Goal: Communication & Community: Answer question/provide support

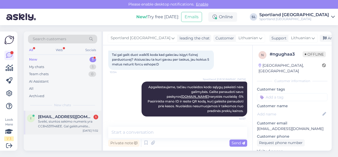
click at [68, 120] on div "Sveiki, siuntos sekimo numeris yra CC845311146EE. Gal galėtumėte pasakyti, kodė…" at bounding box center [68, 124] width 60 height 10
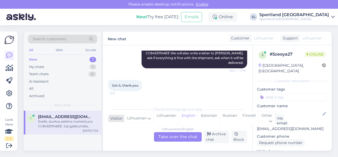
scroll to position [201, 0]
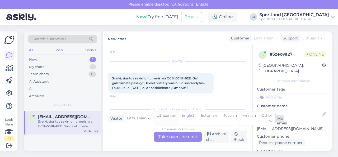
click at [169, 117] on div "Lithuanian" at bounding box center [166, 117] width 25 height 13
click at [171, 135] on div "Lithuanian to Lithuanian Take over the chat" at bounding box center [178, 137] width 48 height 10
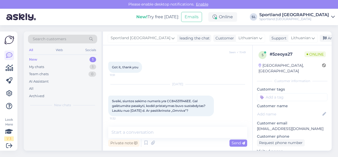
scroll to position [178, 0]
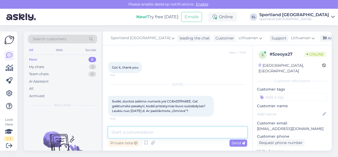
click at [160, 133] on textarea at bounding box center [177, 132] width 139 height 11
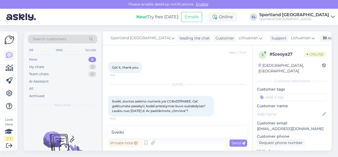
click at [181, 101] on span "Sveiki, siuntos sekimo numeris yra CC845311146EE. Gal galėtumėte pasakyti, kodė…" at bounding box center [159, 105] width 94 height 13
copy span "CC845311146EE"
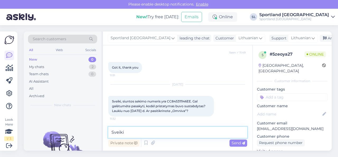
click at [142, 131] on textarea "Sveiki" at bounding box center [177, 132] width 139 height 11
type textarea "Sveiki, gal galite patikslinti savo užsakymo numerį."
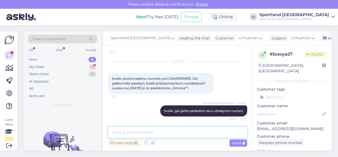
scroll to position [223, 0]
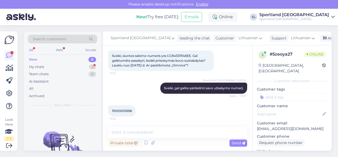
click at [126, 109] on span "11000003696" at bounding box center [122, 111] width 20 height 4
copy div "11000003696 11:34"
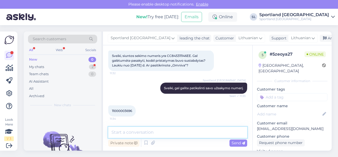
click at [140, 132] on textarea at bounding box center [177, 132] width 139 height 11
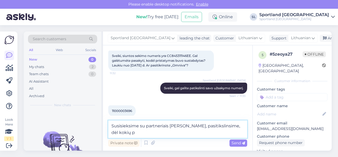
scroll to position [229, 0]
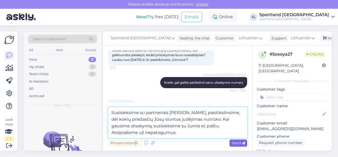
type textarea "Susisieksime su partneriais [PERSON_NAME], pasitikslinsime, dėl kokių priežasči…"
click at [237, 142] on span "Send" at bounding box center [238, 142] width 13 height 5
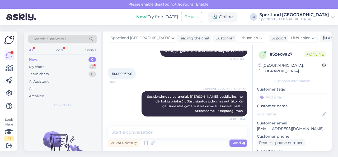
scroll to position [283, 0]
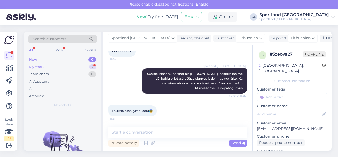
click at [74, 65] on div "My chats 2" at bounding box center [62, 66] width 69 height 7
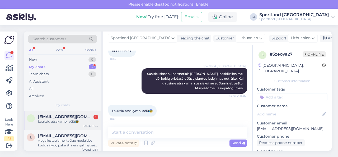
click at [66, 121] on div "Lauksiu atsakymo, ačiū😰" at bounding box center [68, 121] width 60 height 5
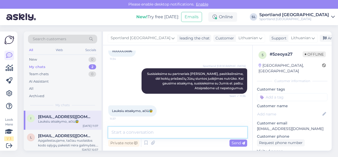
click at [125, 131] on textarea at bounding box center [177, 132] width 139 height 11
click at [160, 131] on textarea at bounding box center [177, 132] width 139 height 11
